Goal: Contribute content: Add original content to the website for others to see

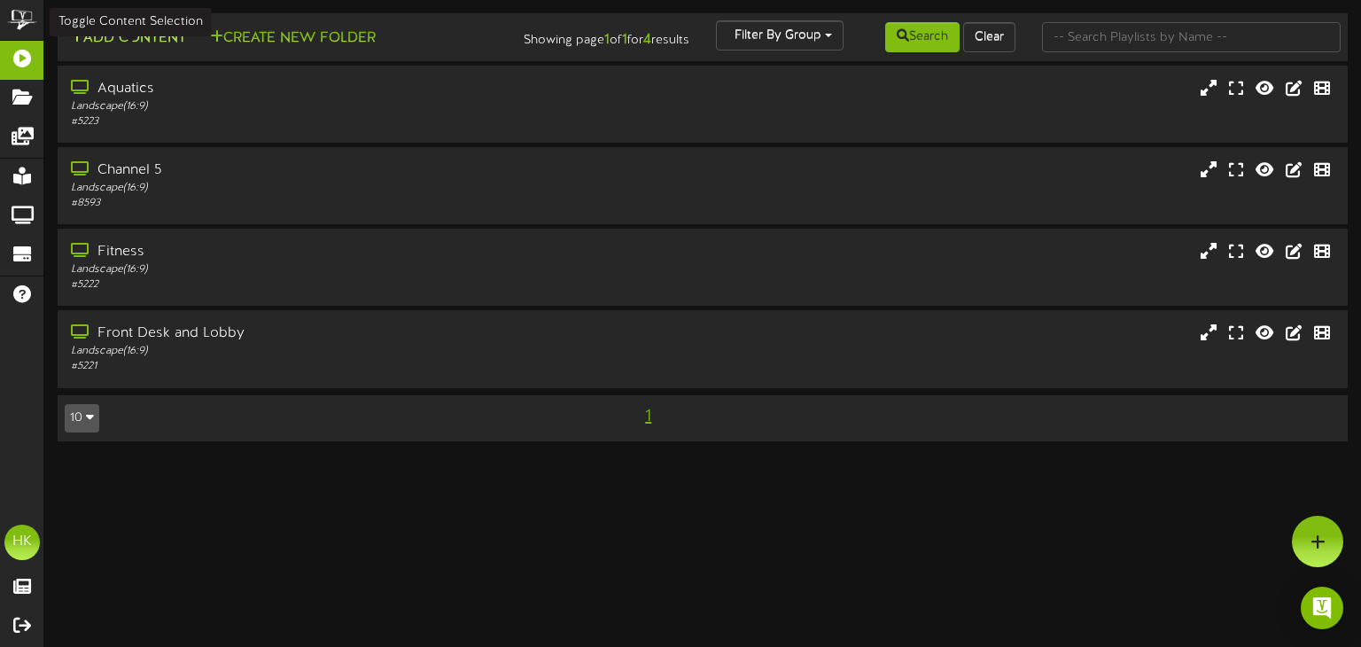
click at [133, 40] on button "Add Content" at bounding box center [128, 38] width 127 height 22
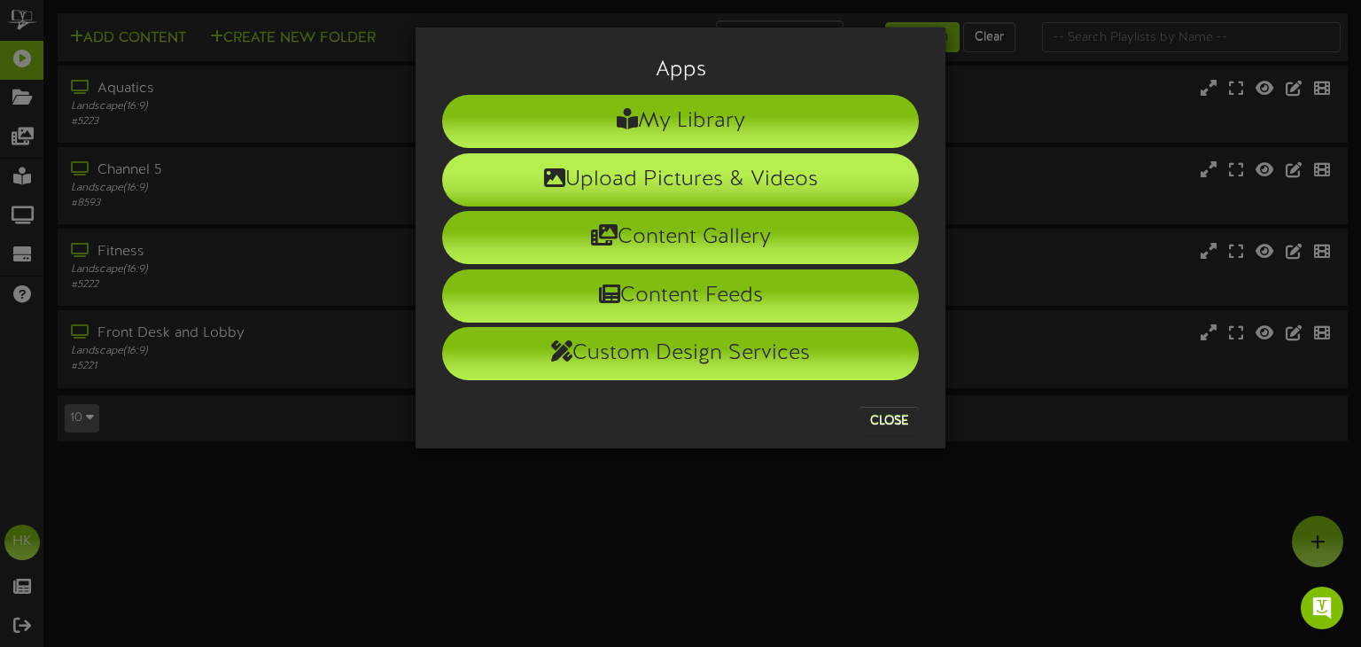
click at [599, 171] on li "Upload Pictures & Videos" at bounding box center [680, 179] width 477 height 53
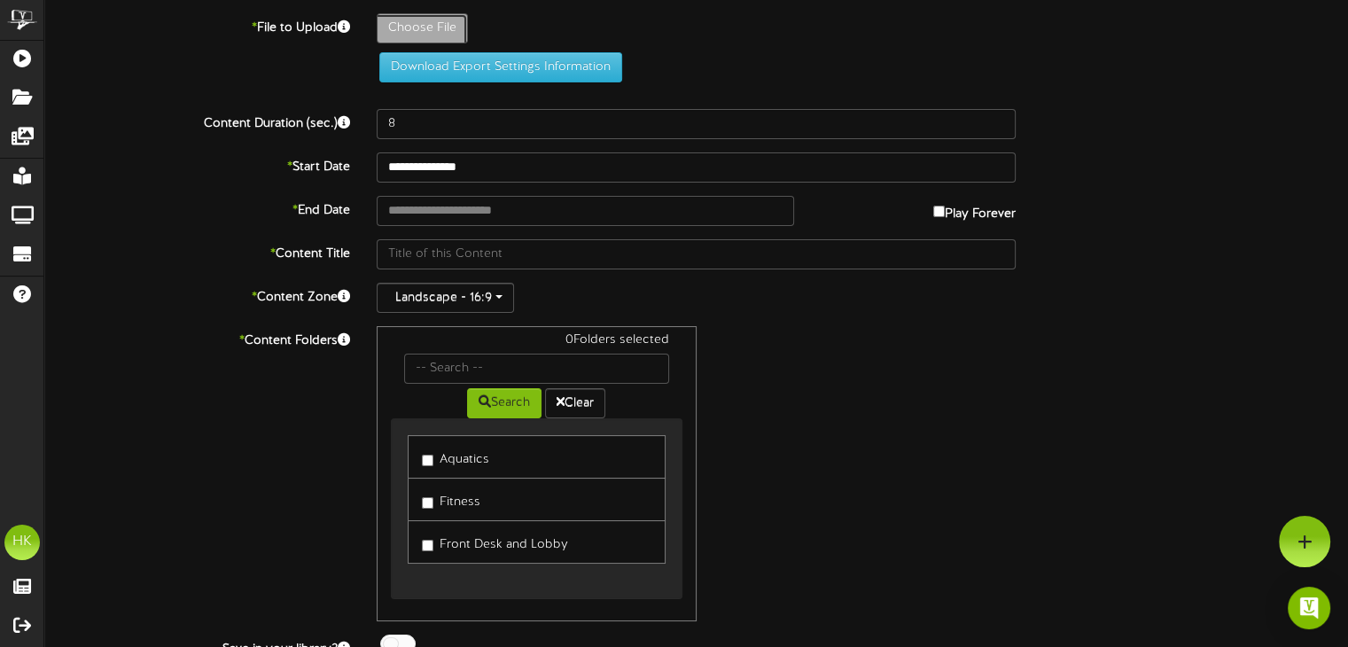
type input "**********"
type input "InstructionalLeagueandCompscreen"
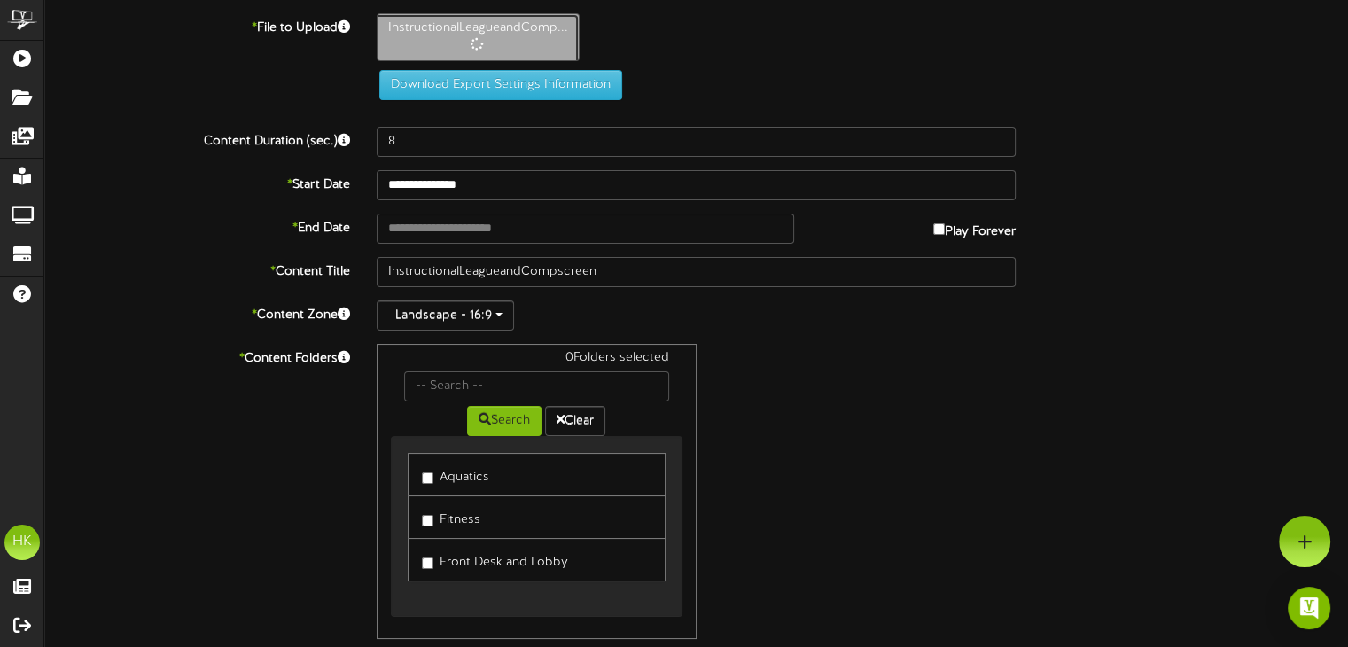
type input "5"
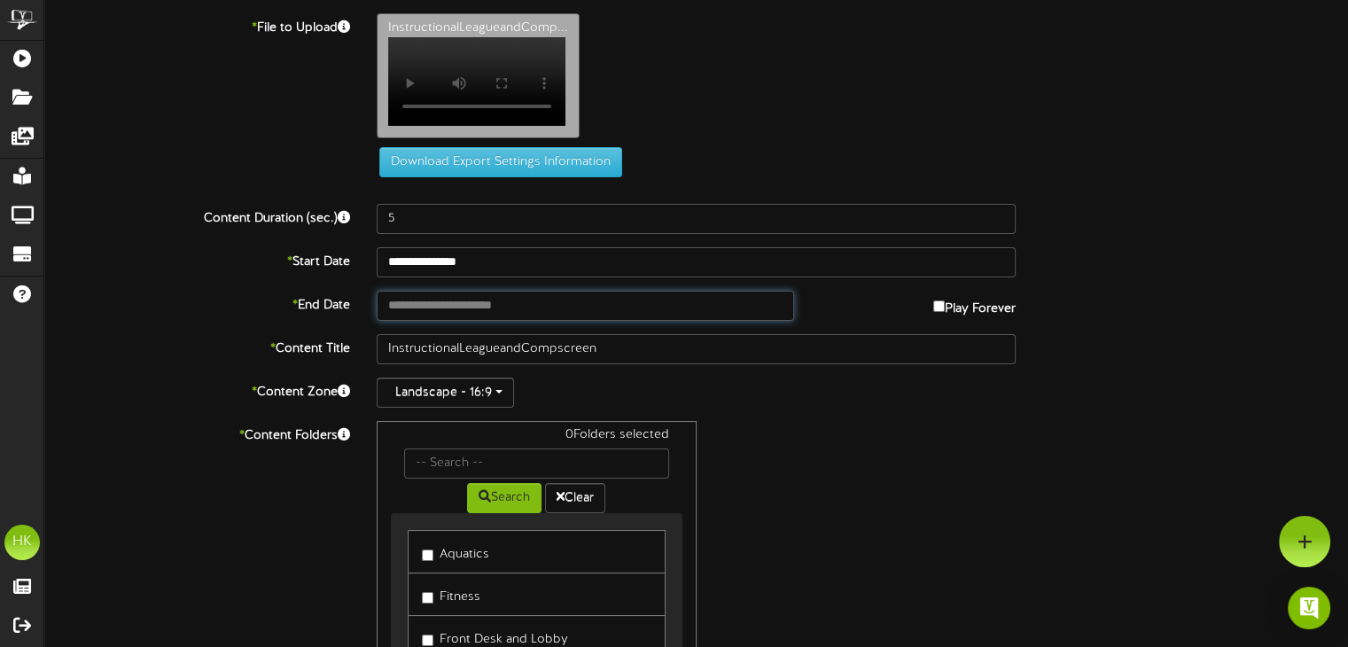
click at [422, 316] on input "text" at bounding box center [585, 306] width 416 height 30
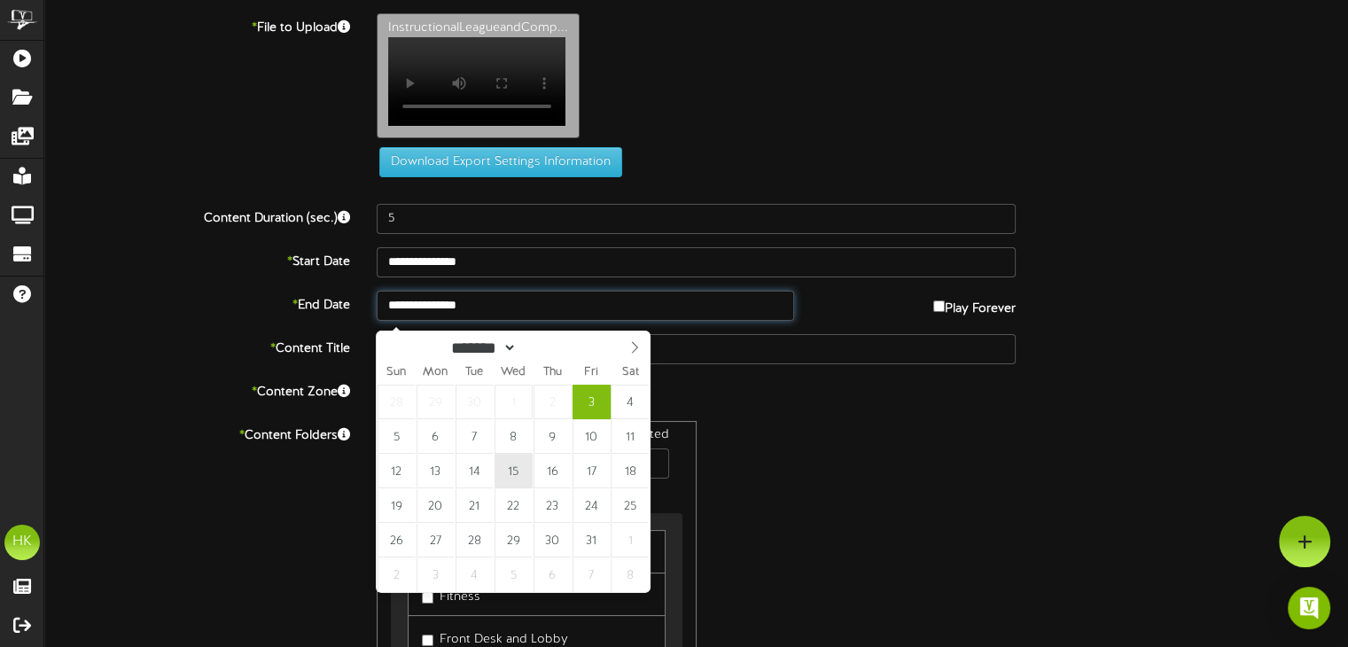
type input "**********"
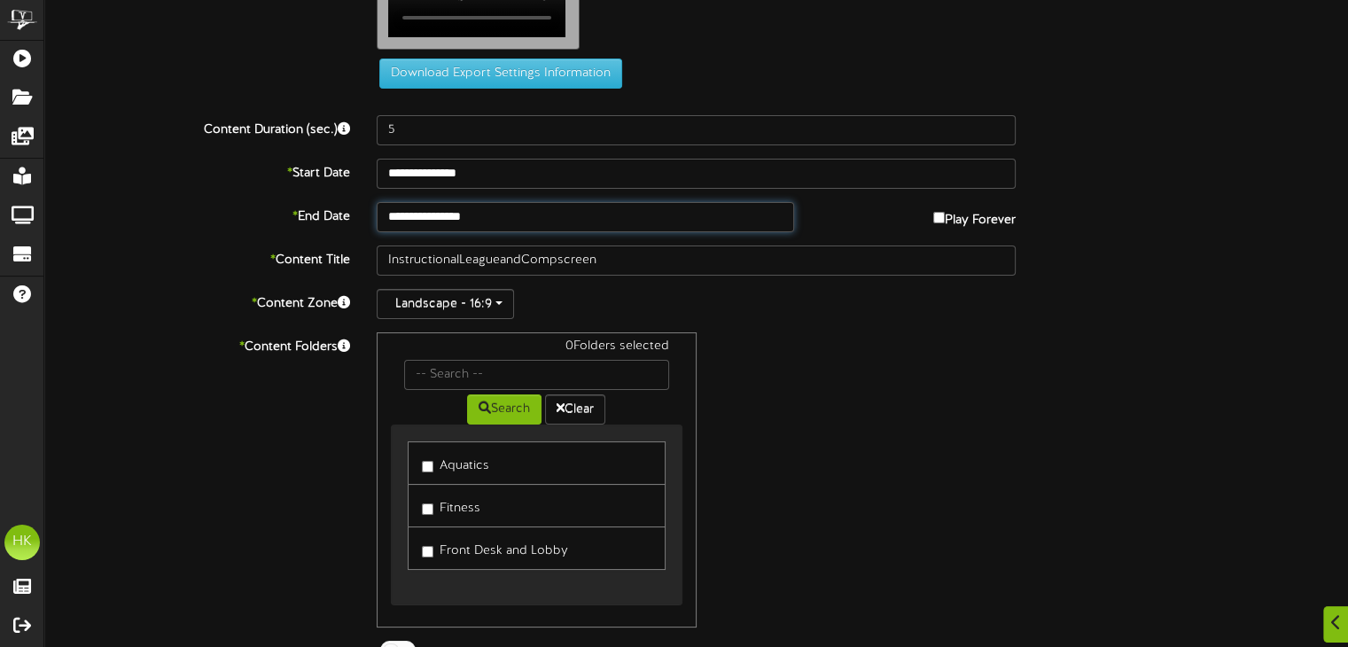
scroll to position [170, 0]
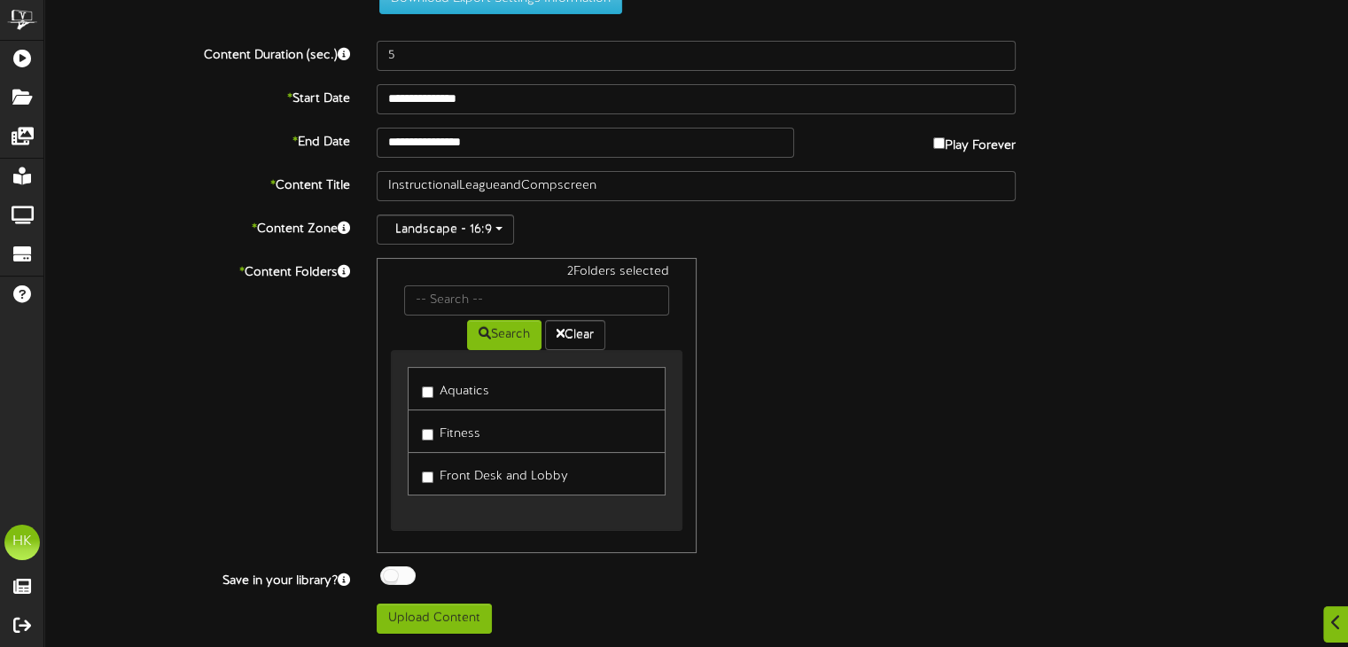
click at [436, 476] on label "Front Desk and Lobby" at bounding box center [495, 474] width 146 height 24
click at [454, 608] on button "Upload Content" at bounding box center [434, 618] width 115 height 30
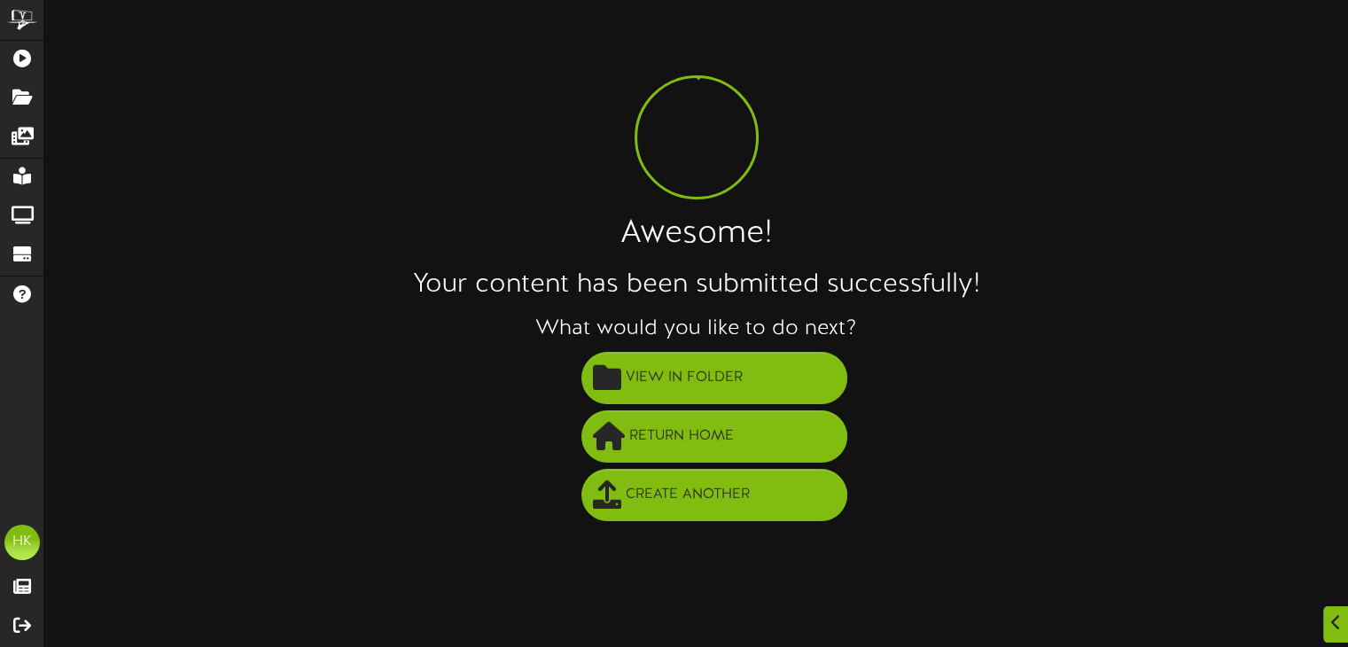
scroll to position [0, 0]
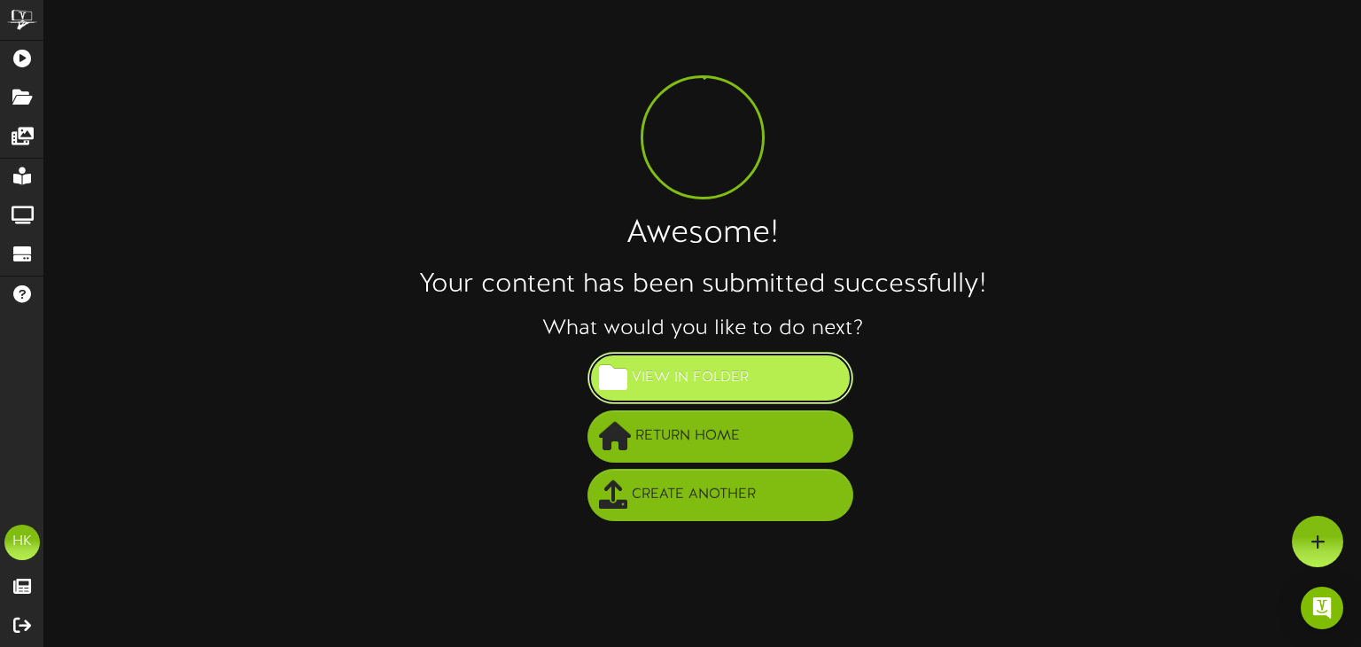
click at [653, 367] on span "View in Folder" at bounding box center [690, 377] width 126 height 29
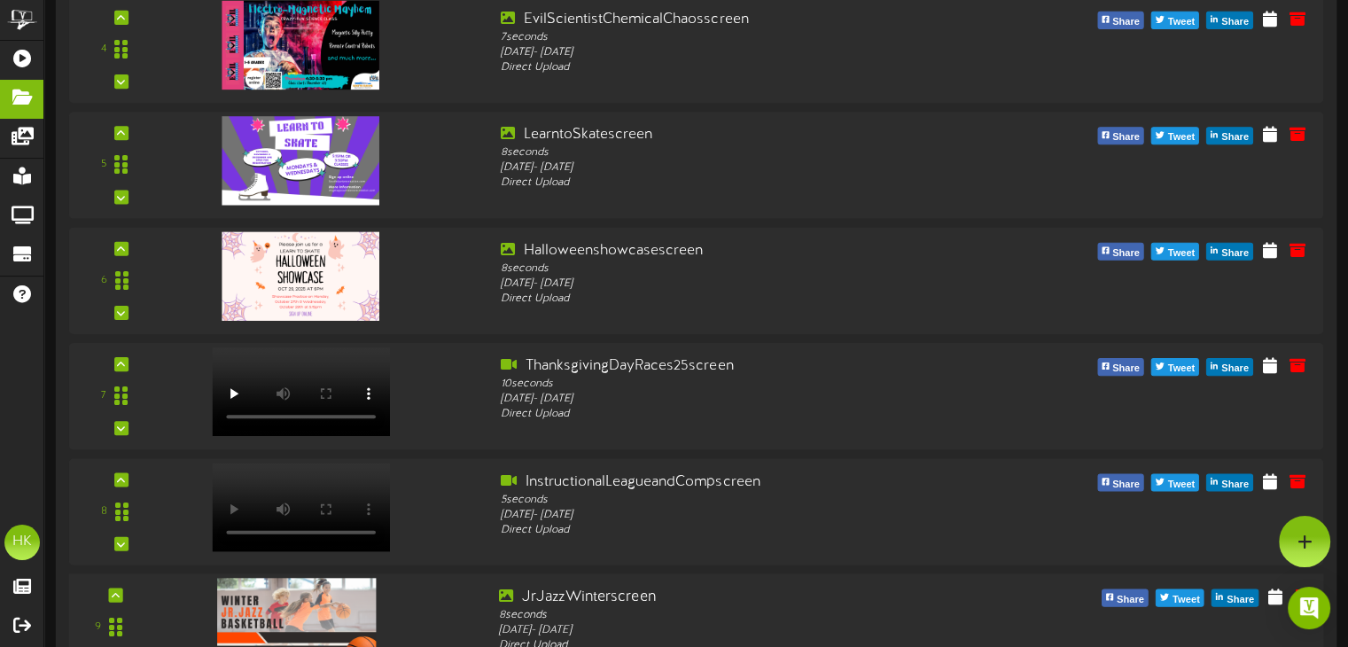
scroll to position [620, 0]
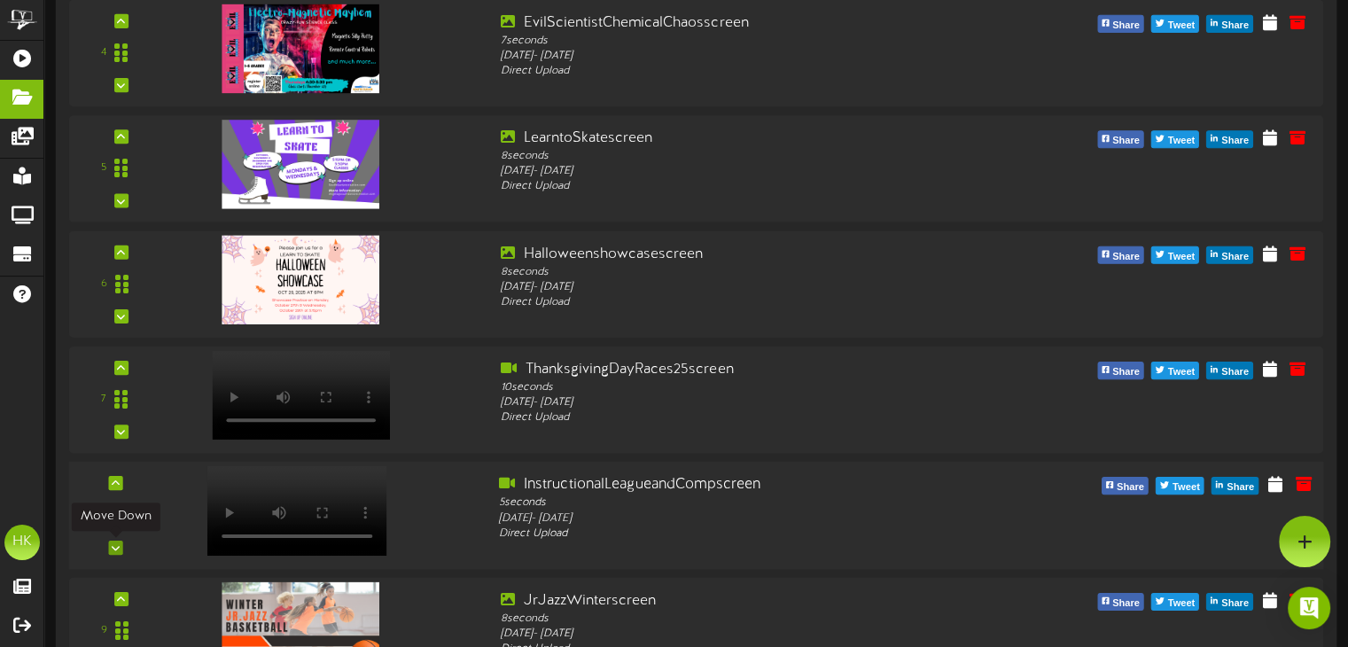
click at [113, 543] on icon at bounding box center [116, 547] width 8 height 9
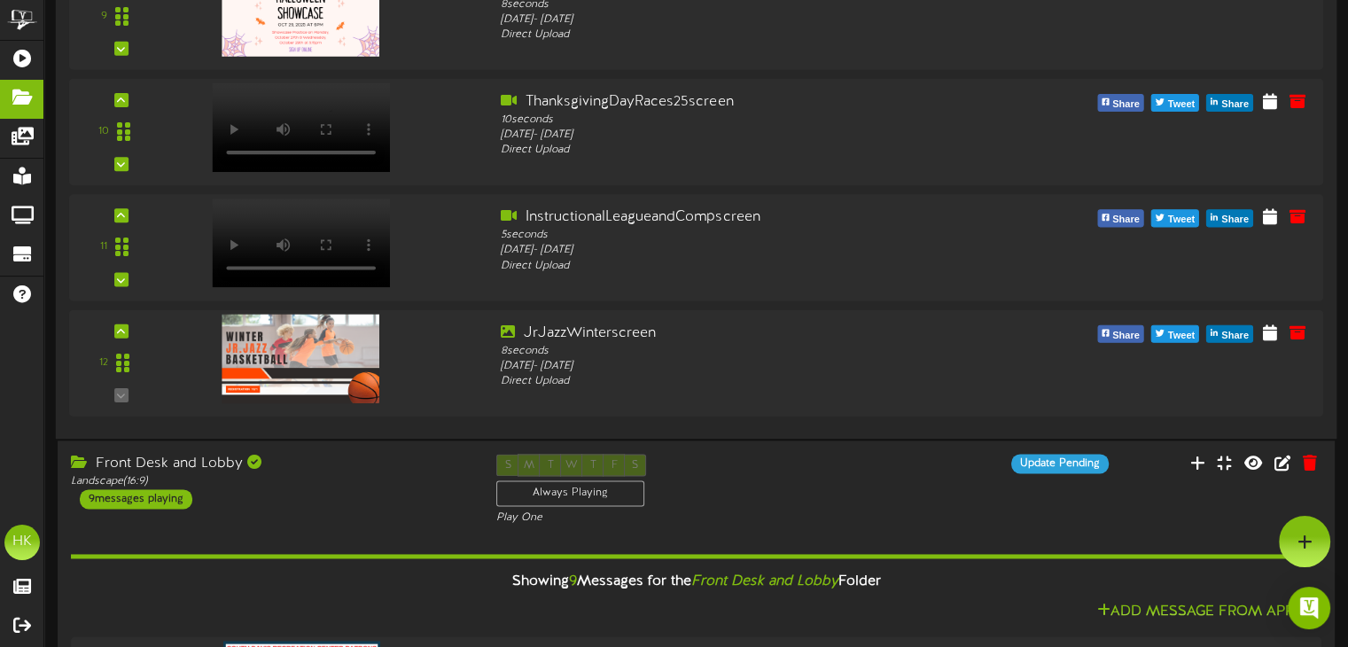
scroll to position [2481, 0]
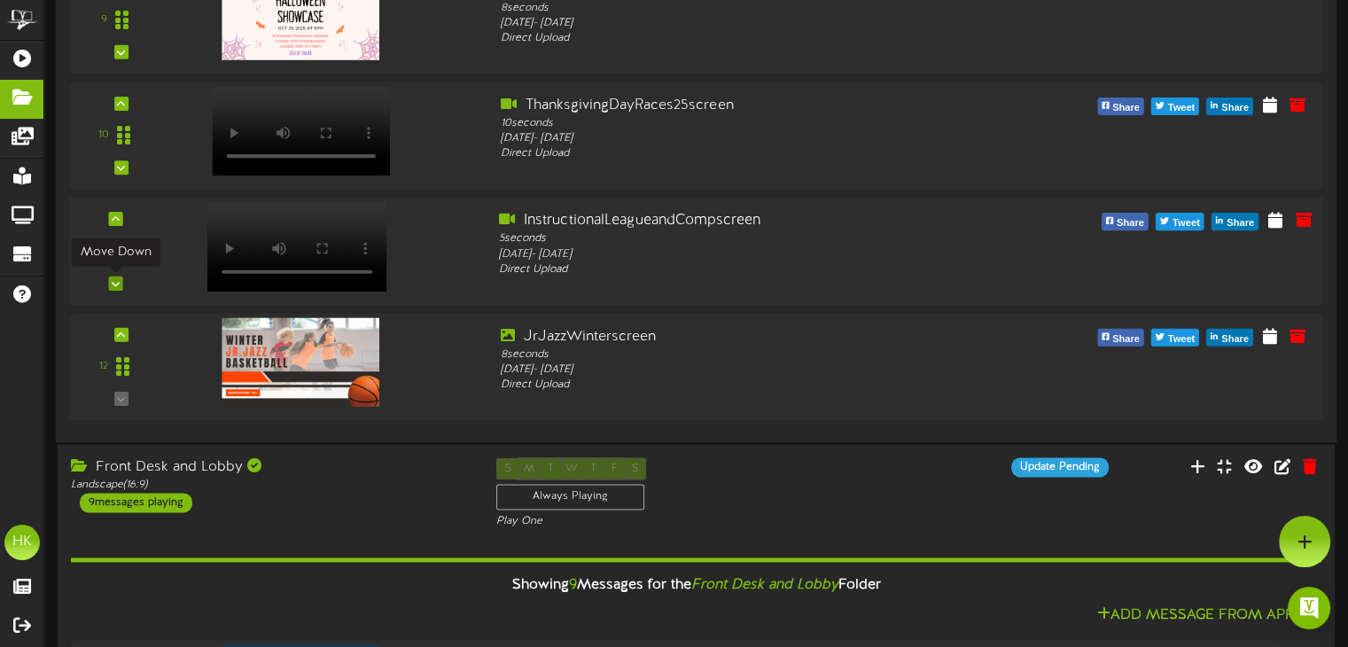
click at [114, 280] on icon at bounding box center [116, 282] width 8 height 9
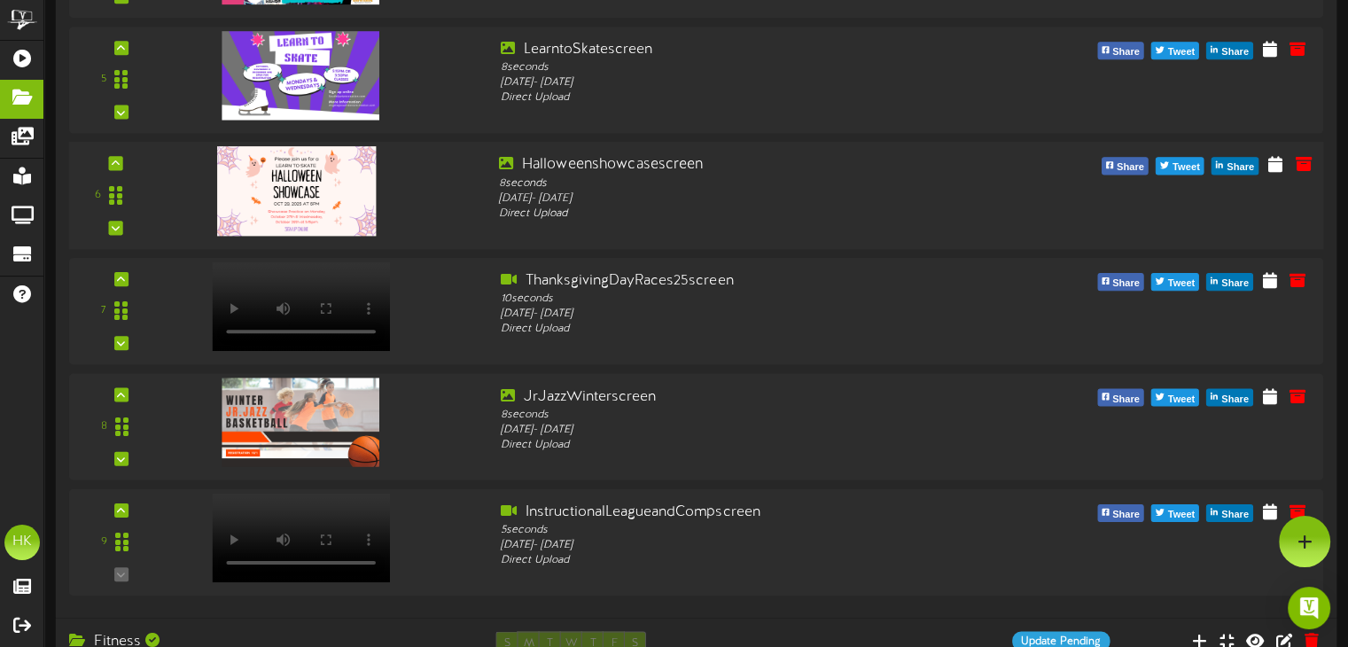
scroll to position [0, 0]
